Goal: Information Seeking & Learning: Learn about a topic

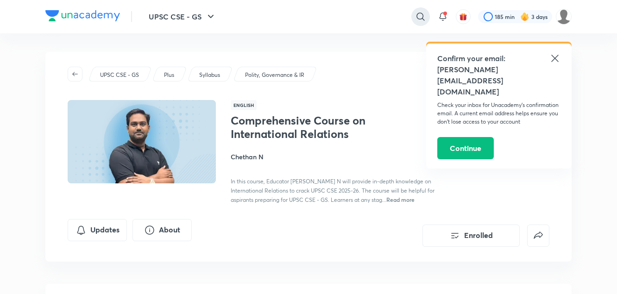
click at [419, 14] on icon at bounding box center [420, 16] width 11 height 11
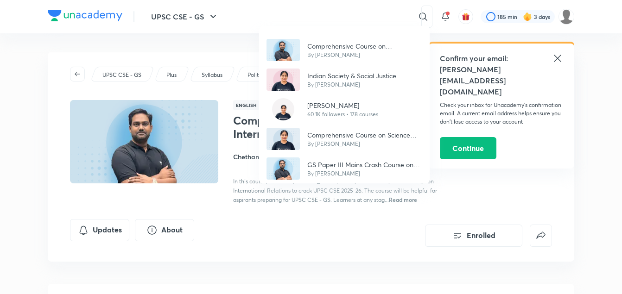
click at [385, 19] on div "Comprehensive Course on International Relations By [PERSON_NAME] N Indian Socie…" at bounding box center [311, 147] width 622 height 294
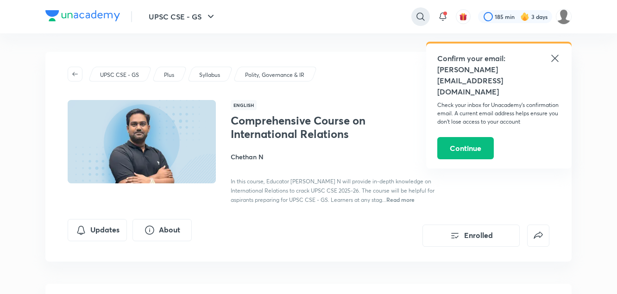
click at [421, 15] on icon at bounding box center [420, 16] width 11 height 11
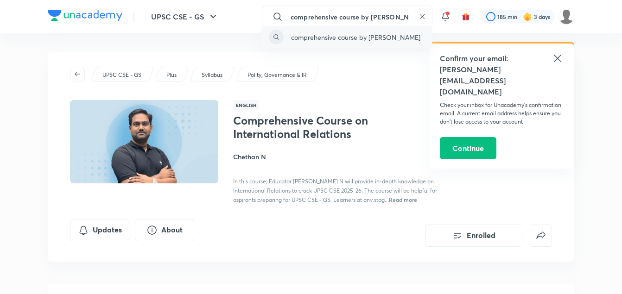
type input "comprehensive course by [PERSON_NAME]"
click at [379, 34] on p "comprehensive course by [PERSON_NAME]" at bounding box center [355, 37] width 129 height 10
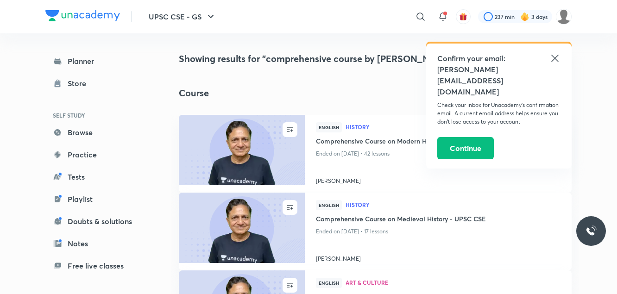
click at [556, 56] on icon at bounding box center [555, 58] width 11 height 11
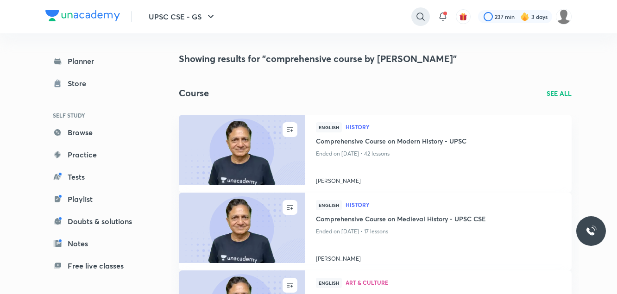
click at [420, 19] on icon at bounding box center [420, 16] width 11 height 11
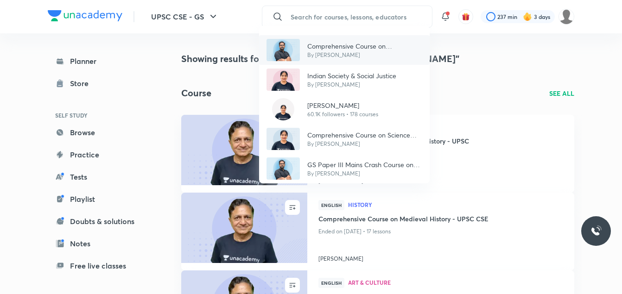
click at [372, 54] on p "By [PERSON_NAME]" at bounding box center [364, 55] width 115 height 8
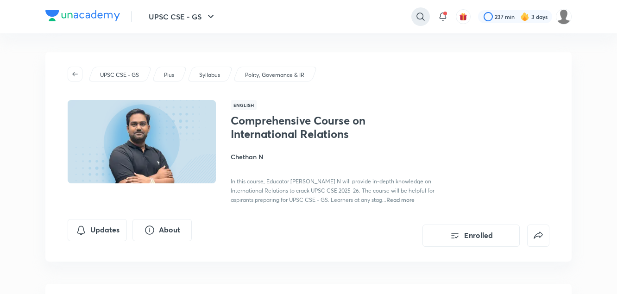
click at [420, 17] on icon at bounding box center [420, 16] width 11 height 11
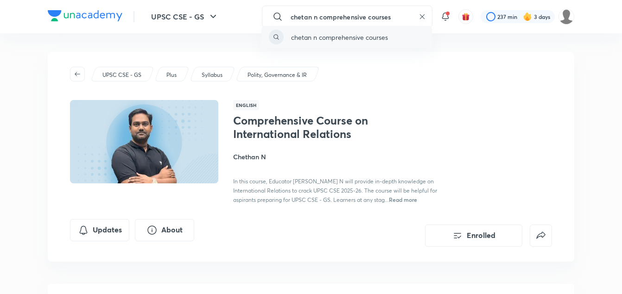
type input "chetan n comprehensive courses"
click at [395, 32] on div "chetan n comprehensive courses" at bounding box center [346, 37] width 171 height 22
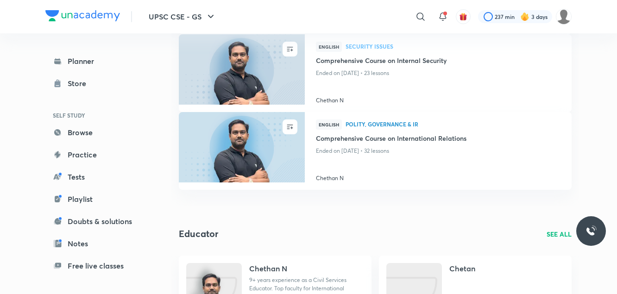
scroll to position [158, 0]
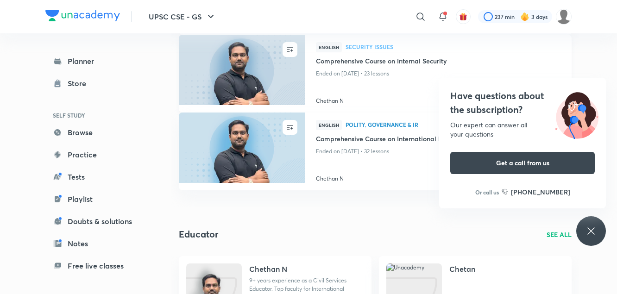
click at [350, 55] on div "English Security Issues" at bounding box center [438, 49] width 245 height 14
click at [292, 62] on img at bounding box center [242, 70] width 128 height 72
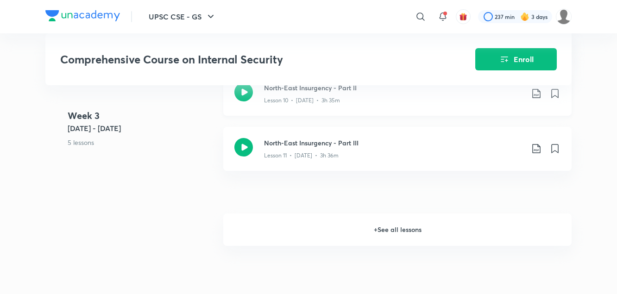
scroll to position [1031, 0]
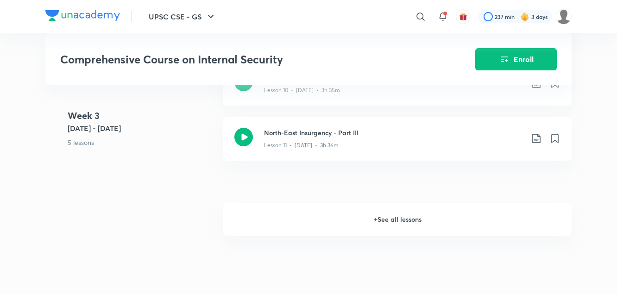
click at [380, 219] on h6 "+ See all lessons" at bounding box center [397, 220] width 349 height 32
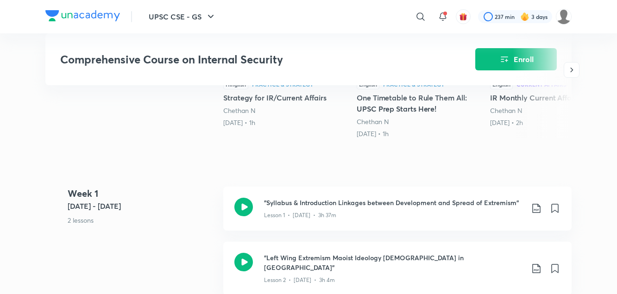
scroll to position [294, 0]
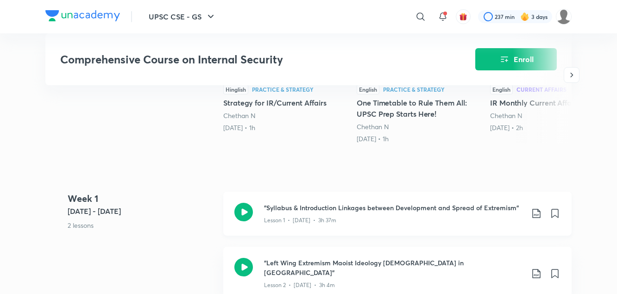
click at [327, 222] on p "Lesson 1 • [DATE] • 3h 37m" at bounding box center [300, 220] width 72 height 8
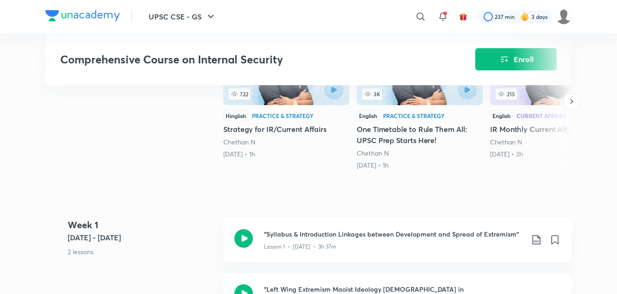
scroll to position [266, 0]
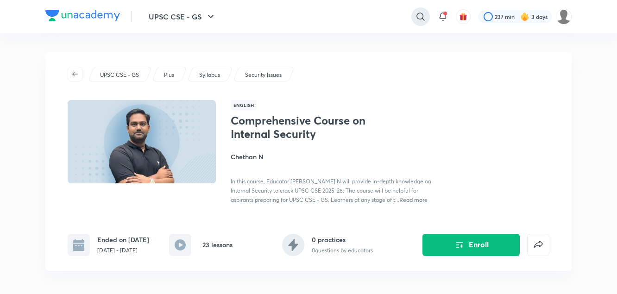
click at [424, 20] on icon at bounding box center [420, 16] width 11 height 11
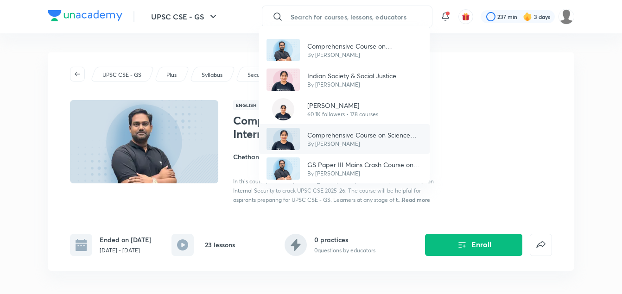
click at [384, 136] on p "Comprehensive Course on Science and Technology" at bounding box center [364, 135] width 115 height 10
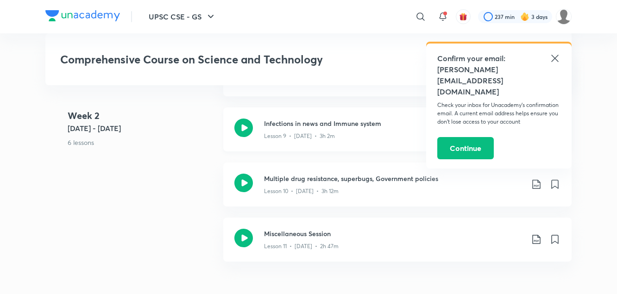
scroll to position [964, 0]
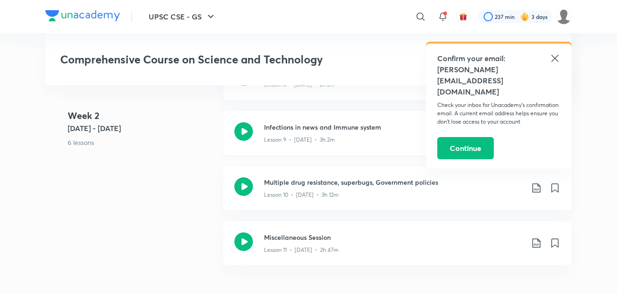
click at [331, 132] on div "Lesson 9 • [DATE] • 3h 2m" at bounding box center [394, 138] width 260 height 12
